Goal: Transaction & Acquisition: Purchase product/service

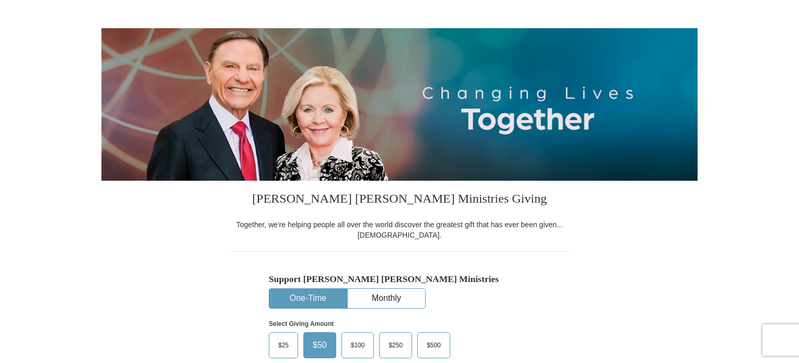
scroll to position [209, 0]
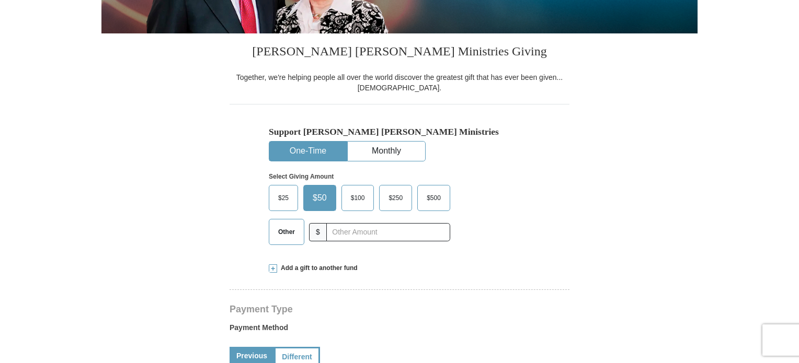
select select "FL"
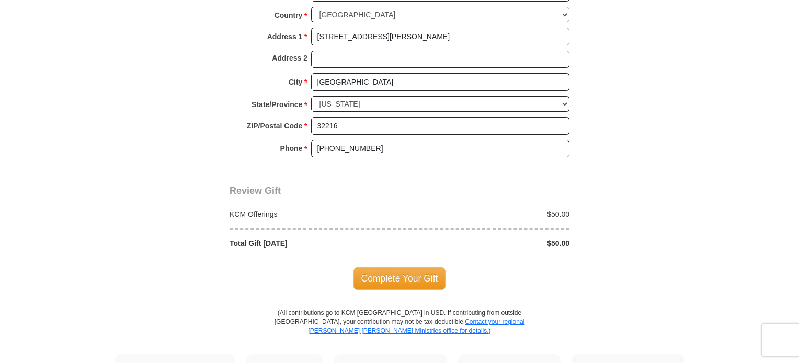
scroll to position [837, 0]
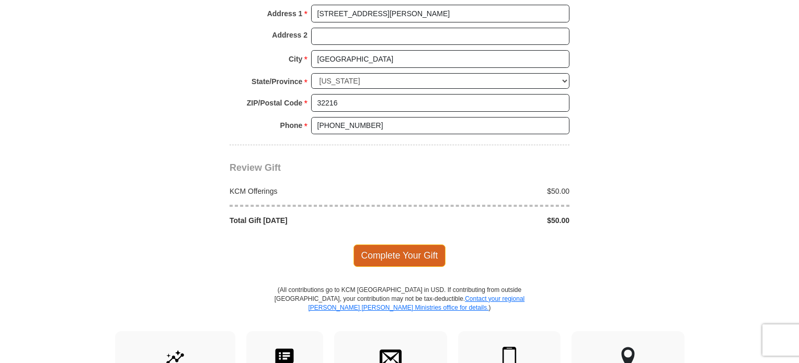
click at [380, 249] on span "Complete Your Gift" at bounding box center [399, 256] width 93 height 22
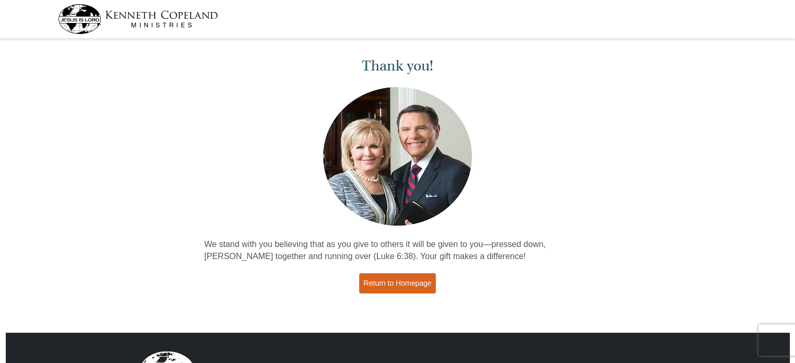
click at [398, 284] on link "Return to Homepage" at bounding box center [397, 283] width 77 height 20
